Goal: Check status: Check status

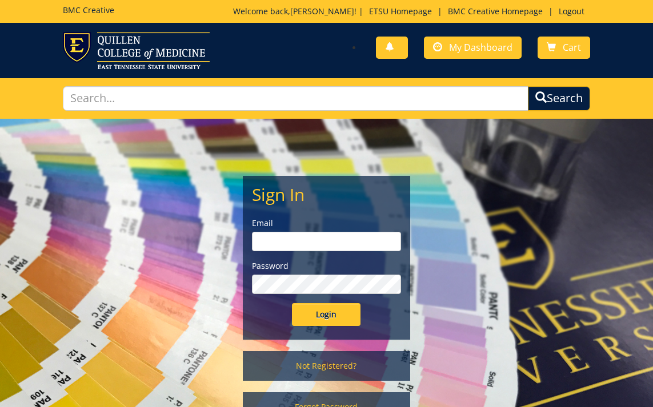
type input "abercrombiec@etsu.edu"
click at [337, 322] on input "Login" at bounding box center [326, 314] width 69 height 23
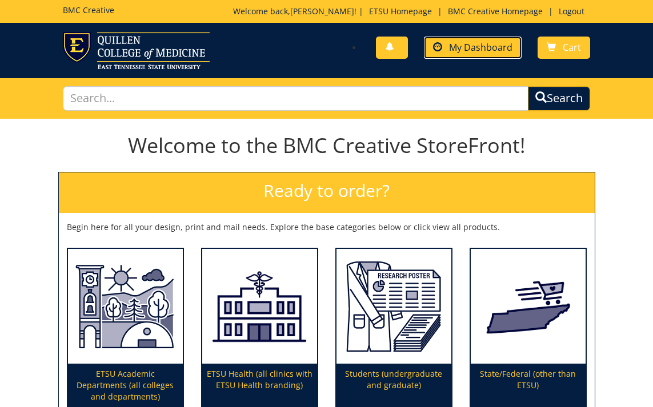
click at [466, 54] on link "My Dashboard" at bounding box center [473, 48] width 98 height 22
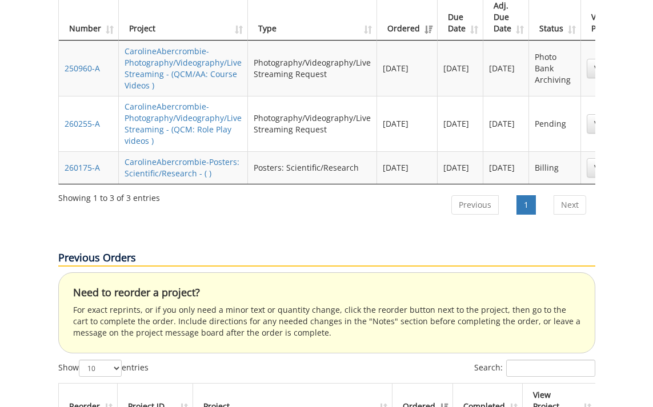
scroll to position [493, 0]
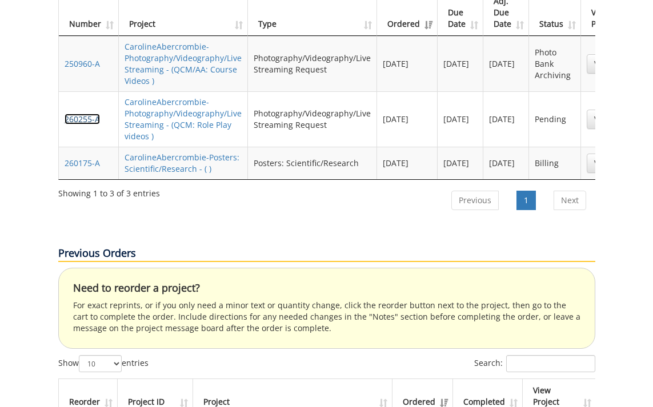
click at [83, 114] on link "260255-A" at bounding box center [82, 119] width 35 height 11
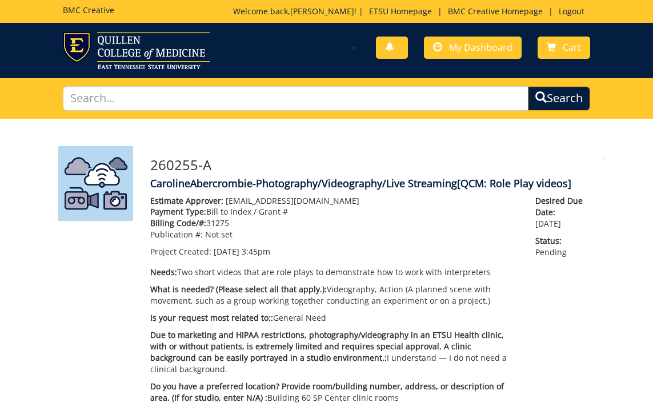
scroll to position [22, 0]
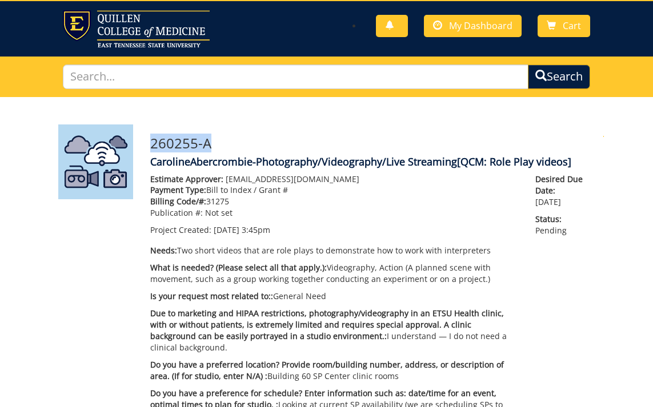
drag, startPoint x: 215, startPoint y: 146, endPoint x: 145, endPoint y: 145, distance: 70.3
click at [145, 145] on div "260255-A CarolineAbercrombie-Photography/Videography/Live Streaming [QCM: Role …" at bounding box center [373, 328] width 462 height 406
click at [232, 204] on p "Billing Code/#: 31275" at bounding box center [334, 201] width 368 height 11
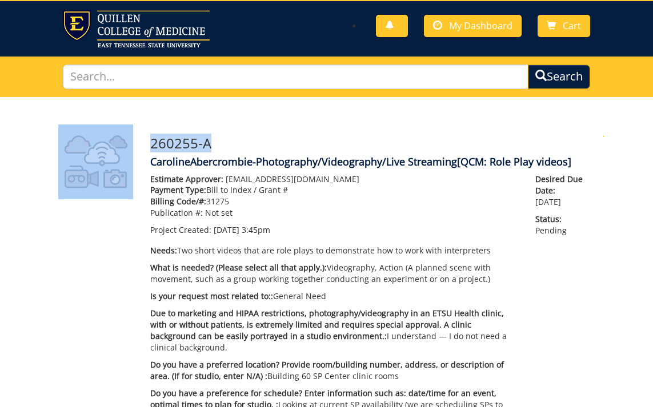
drag, startPoint x: 216, startPoint y: 139, endPoint x: 127, endPoint y: 139, distance: 88.6
copy div "260255-A"
